Goal: Information Seeking & Learning: Learn about a topic

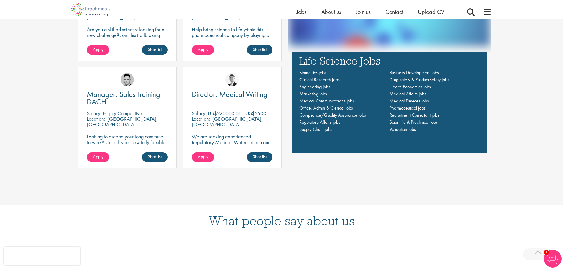
scroll to position [384, 0]
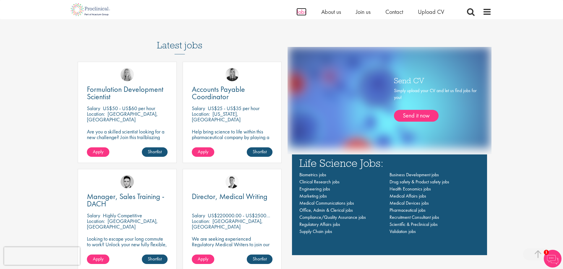
click at [299, 12] on span "Jobs" at bounding box center [301, 12] width 10 height 8
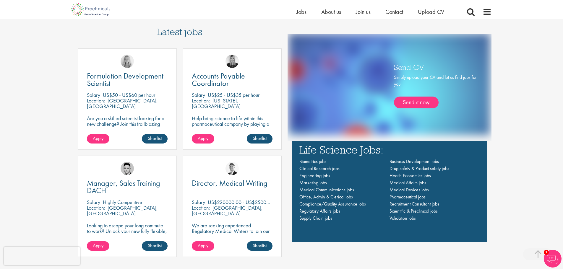
scroll to position [384, 0]
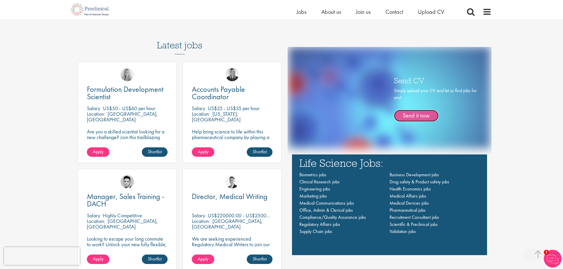
click at [416, 114] on link "Send it now" at bounding box center [416, 116] width 45 height 12
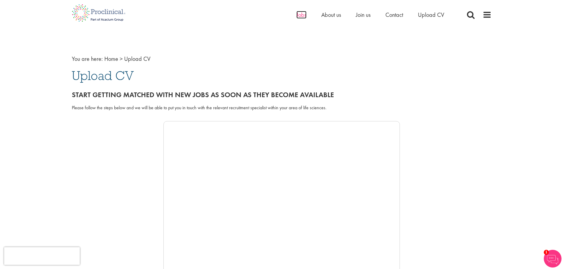
click at [300, 14] on span "Jobs" at bounding box center [301, 15] width 10 height 8
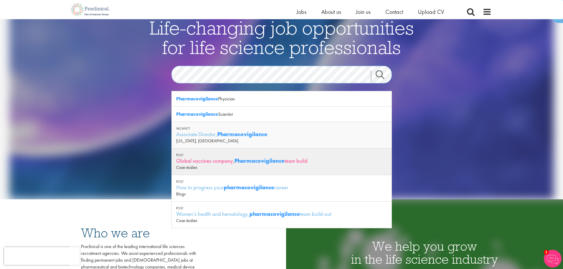
scroll to position [59, 0]
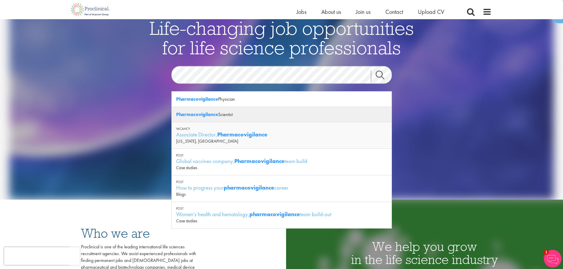
click at [218, 115] on div "Pharmacovigilance Scientist" at bounding box center [282, 114] width 220 height 15
